Goal: Task Accomplishment & Management: Use online tool/utility

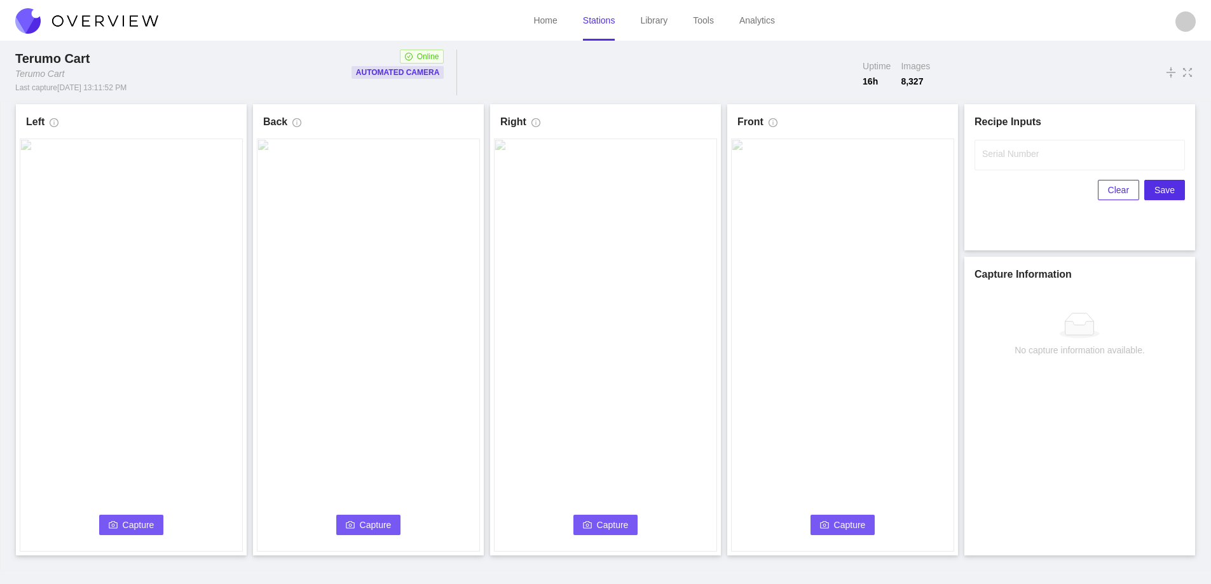
click at [133, 524] on span "Capture" at bounding box center [139, 525] width 32 height 14
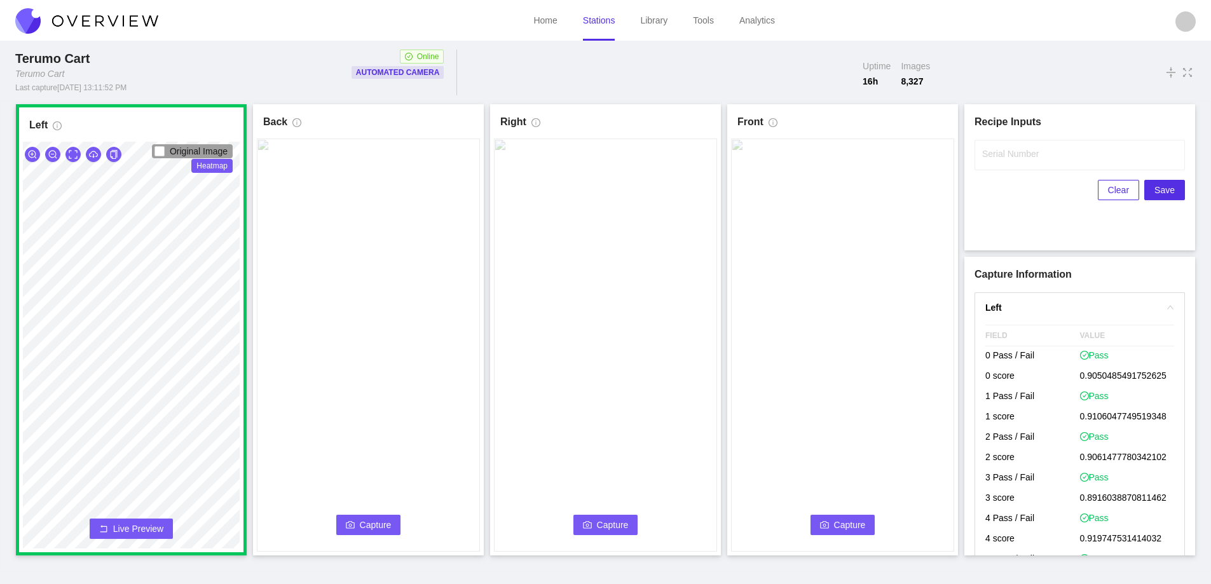
click at [372, 522] on span "Capture" at bounding box center [376, 525] width 32 height 14
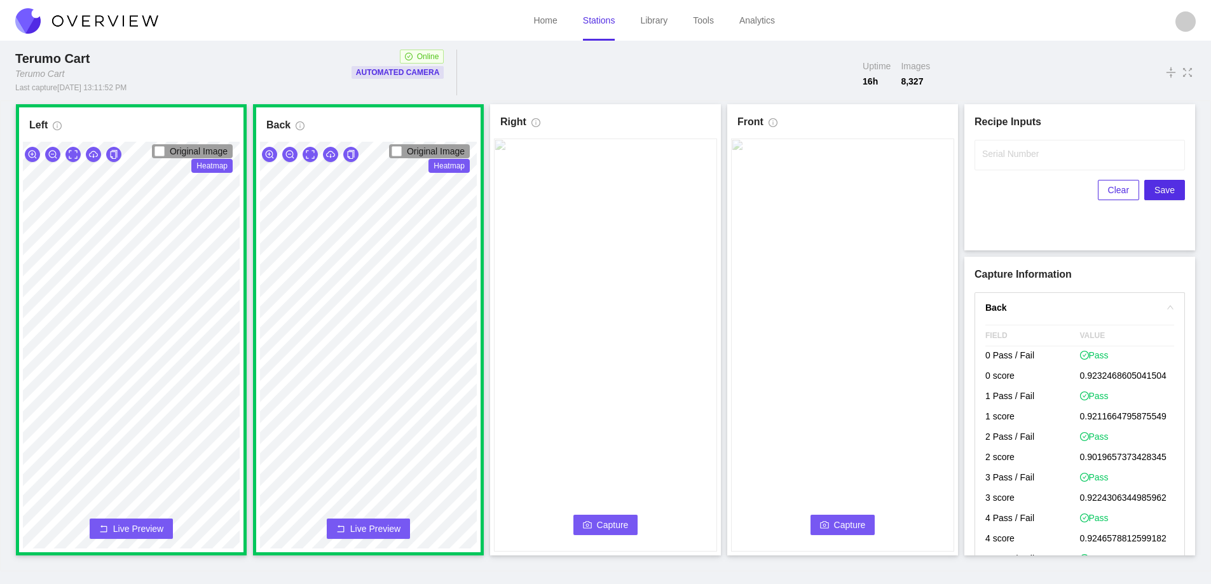
click at [606, 523] on span "Capture" at bounding box center [613, 525] width 32 height 14
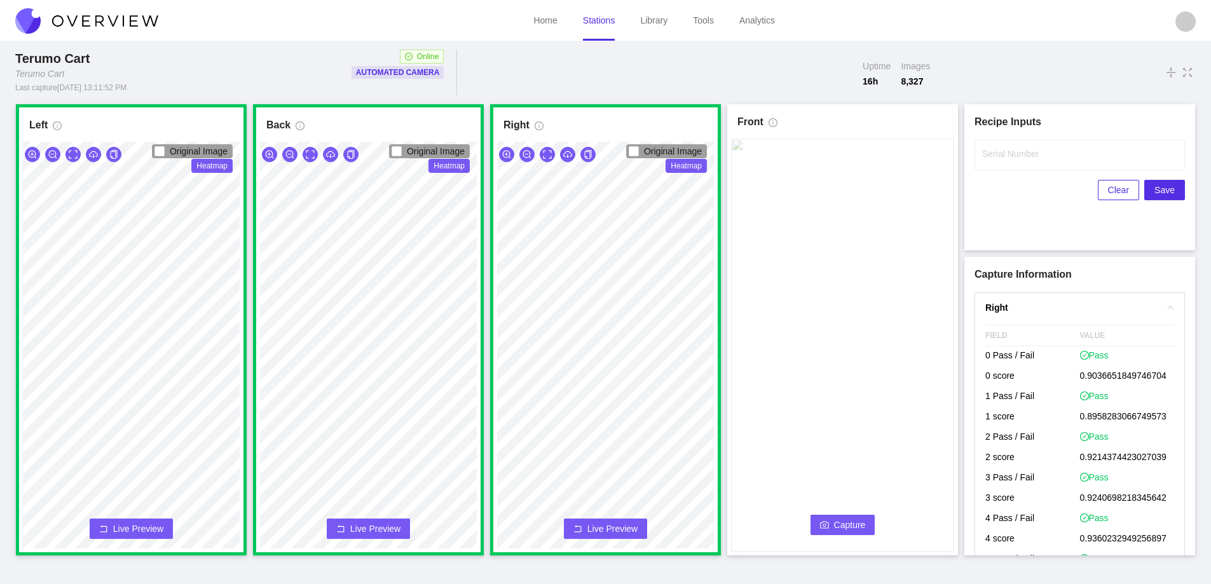
click at [836, 524] on span "Capture" at bounding box center [850, 525] width 32 height 14
click at [994, 162] on input "Serial Number" at bounding box center [1079, 155] width 210 height 31
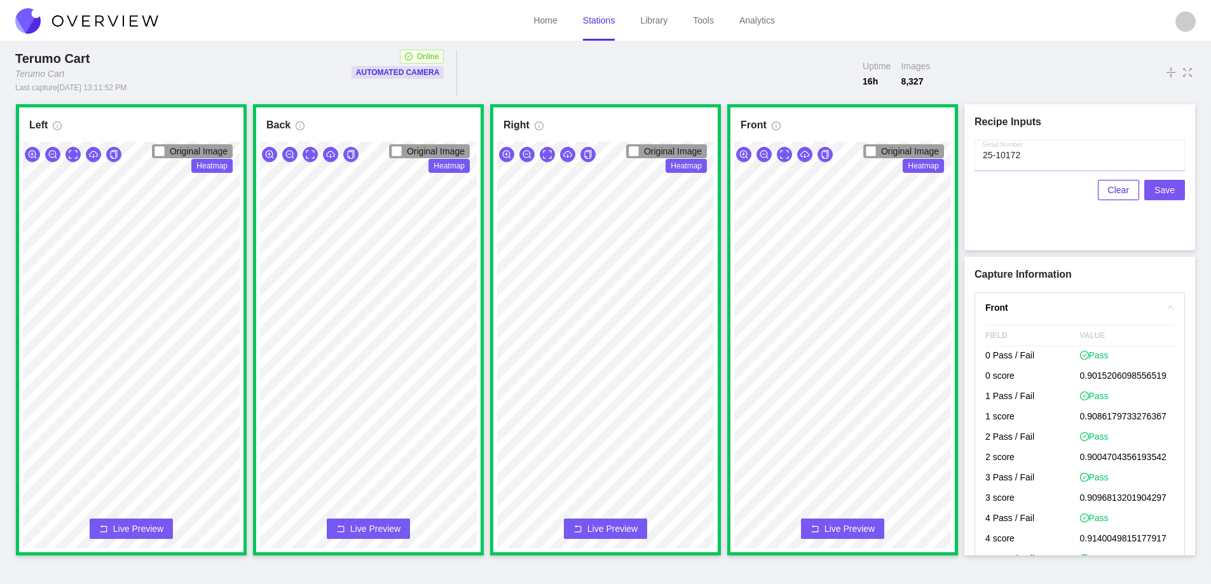
type input "25-10172"
click at [1157, 188] on span "Save" at bounding box center [1164, 190] width 20 height 14
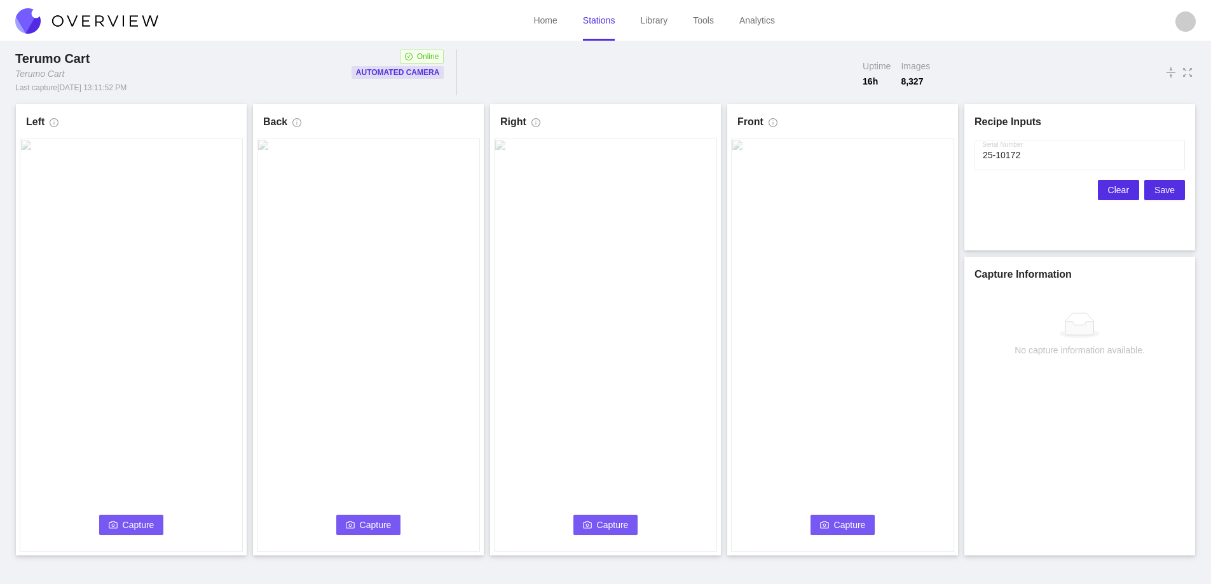
click at [1120, 193] on span "Clear" at bounding box center [1118, 190] width 21 height 14
click at [132, 521] on span "Capture" at bounding box center [139, 525] width 32 height 14
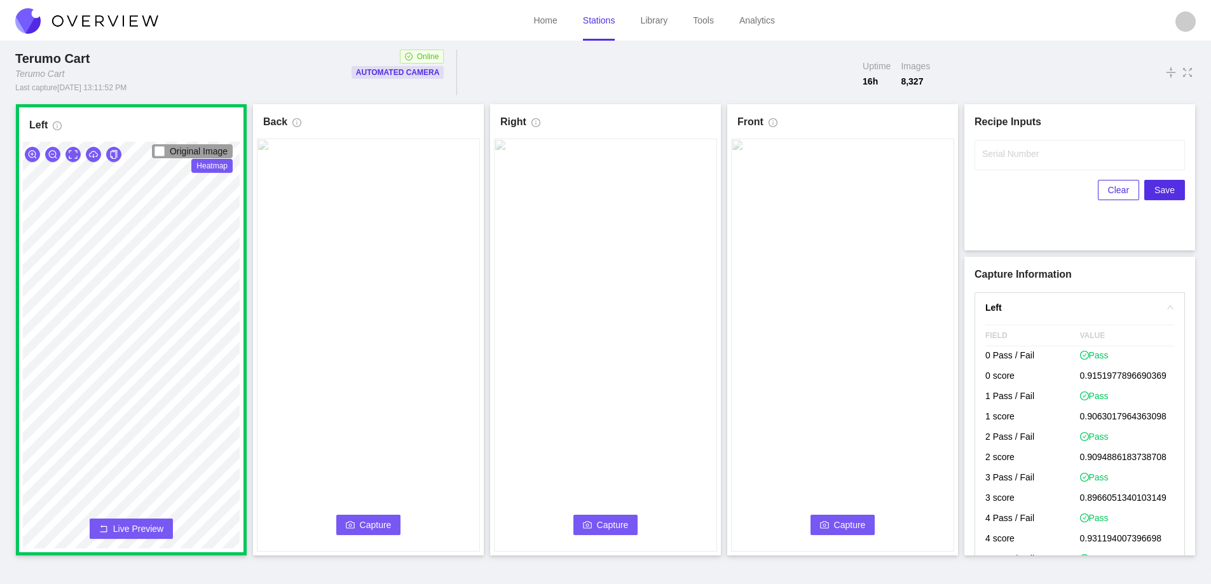
click at [355, 528] on button "Capture" at bounding box center [368, 525] width 65 height 20
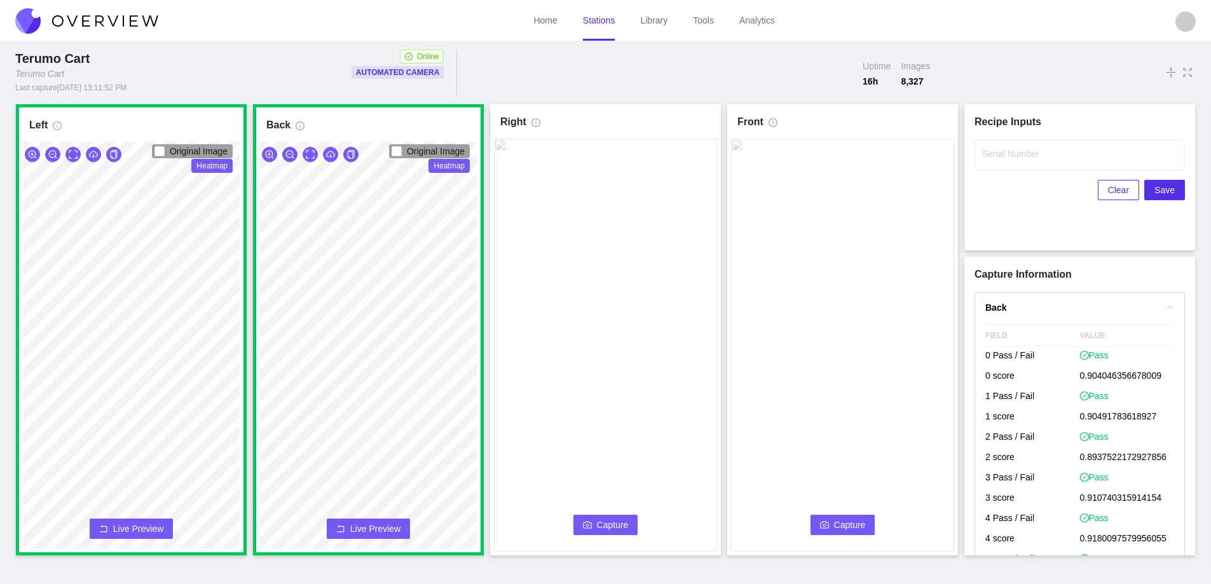
click at [610, 522] on span "Capture" at bounding box center [613, 525] width 32 height 14
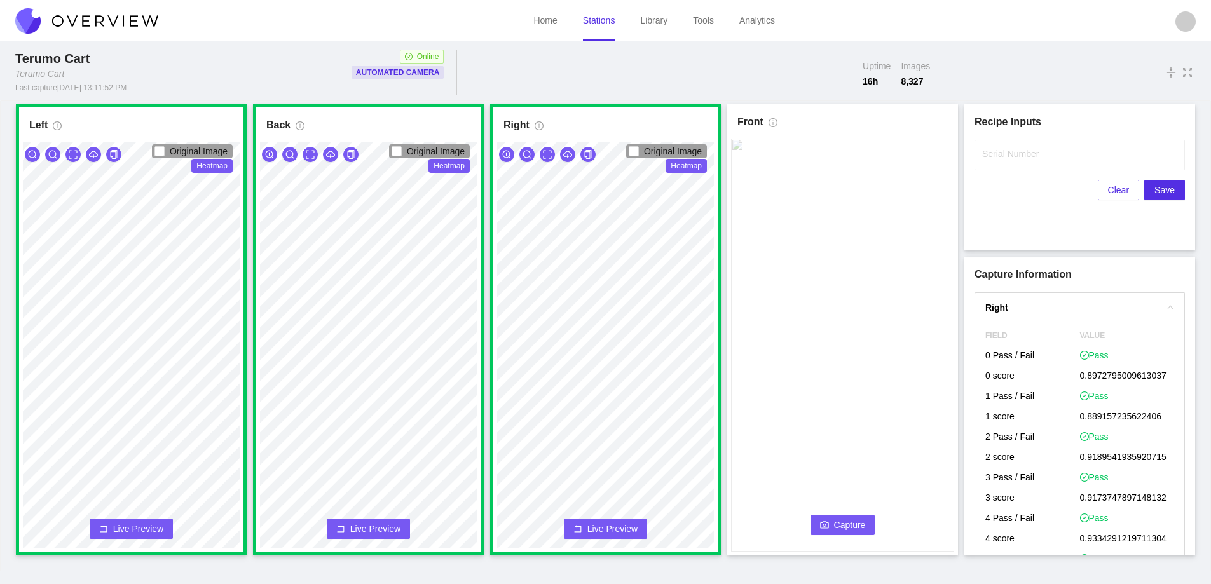
click at [845, 517] on button "Capture" at bounding box center [842, 525] width 65 height 20
click at [991, 156] on label "Serial Number" at bounding box center [1010, 153] width 57 height 13
click at [991, 156] on input "Serial Number" at bounding box center [1079, 155] width 210 height 31
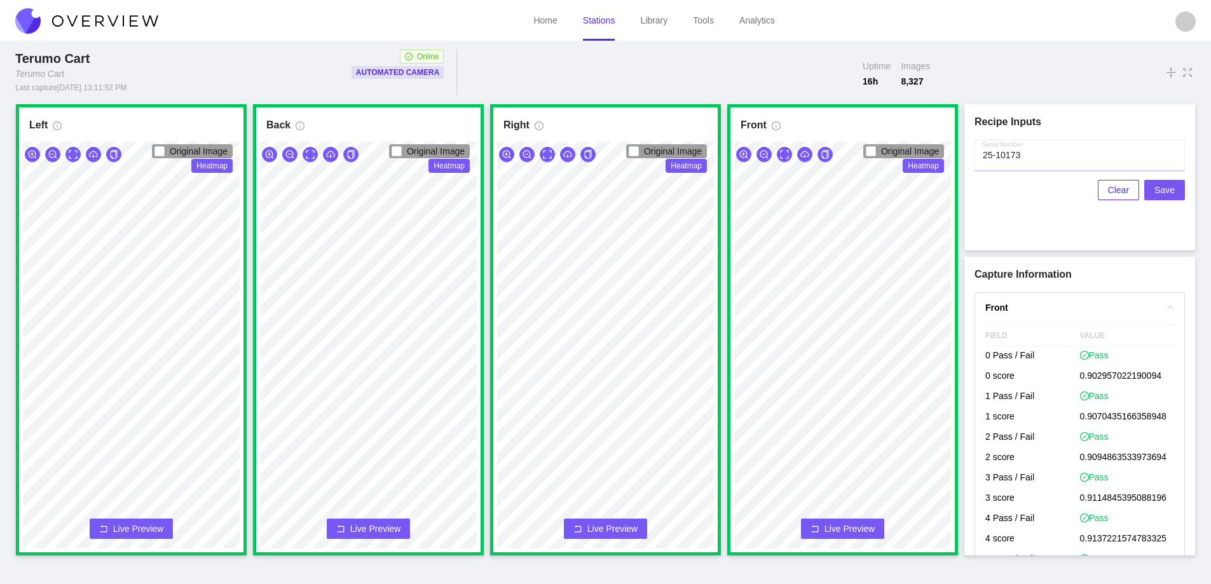
type input "25-10173"
click at [1165, 186] on span "Save" at bounding box center [1164, 190] width 20 height 14
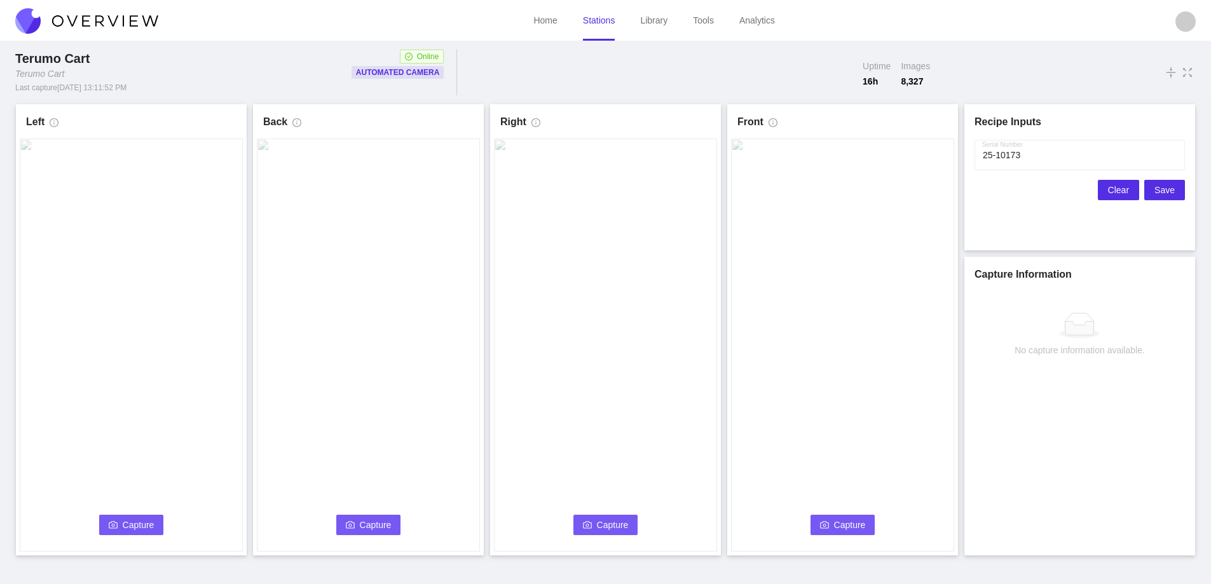
click at [1115, 189] on span "Clear" at bounding box center [1118, 190] width 21 height 14
